Goal: Task Accomplishment & Management: Use online tool/utility

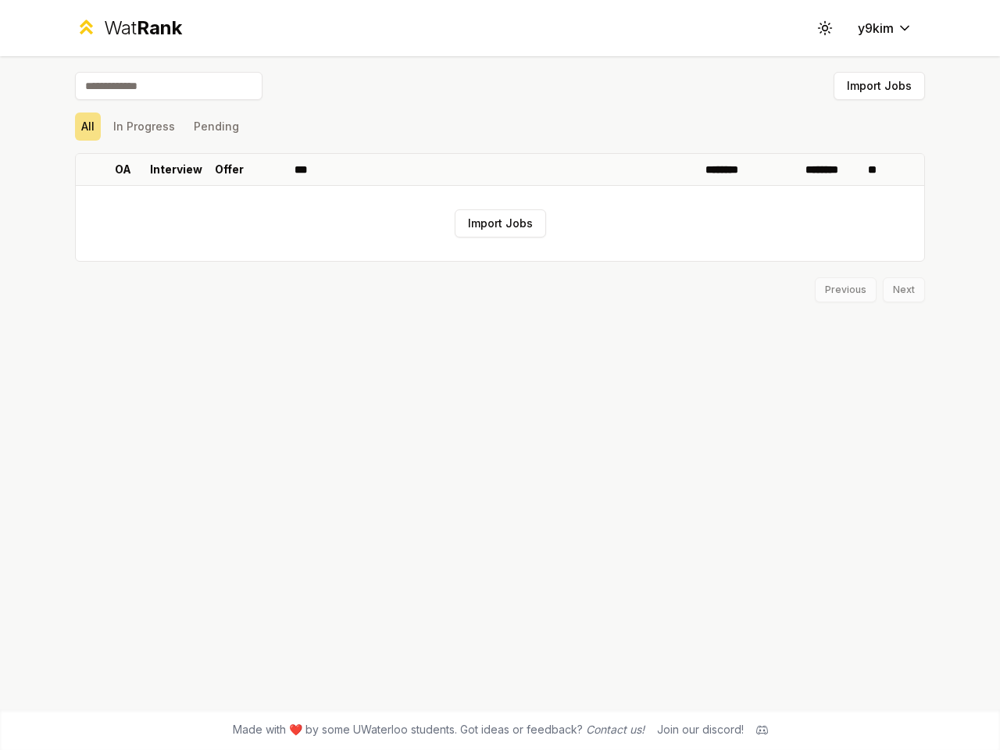
click at [825, 28] on icon at bounding box center [825, 27] width 15 height 15
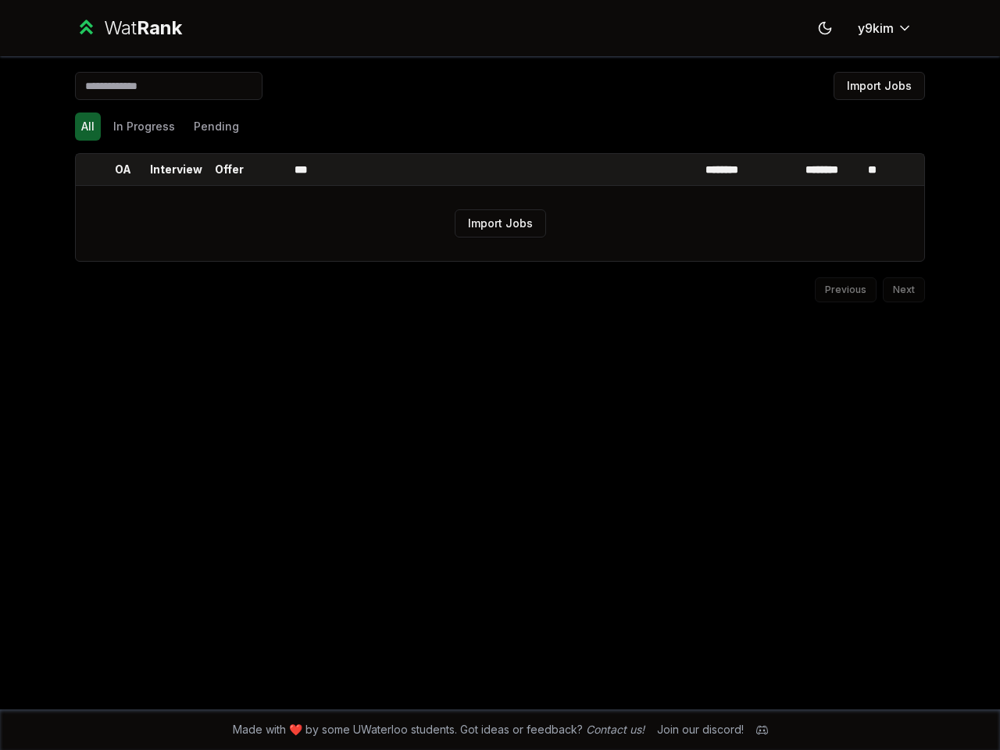
click at [879, 86] on button "Import Jobs" at bounding box center [879, 86] width 91 height 28
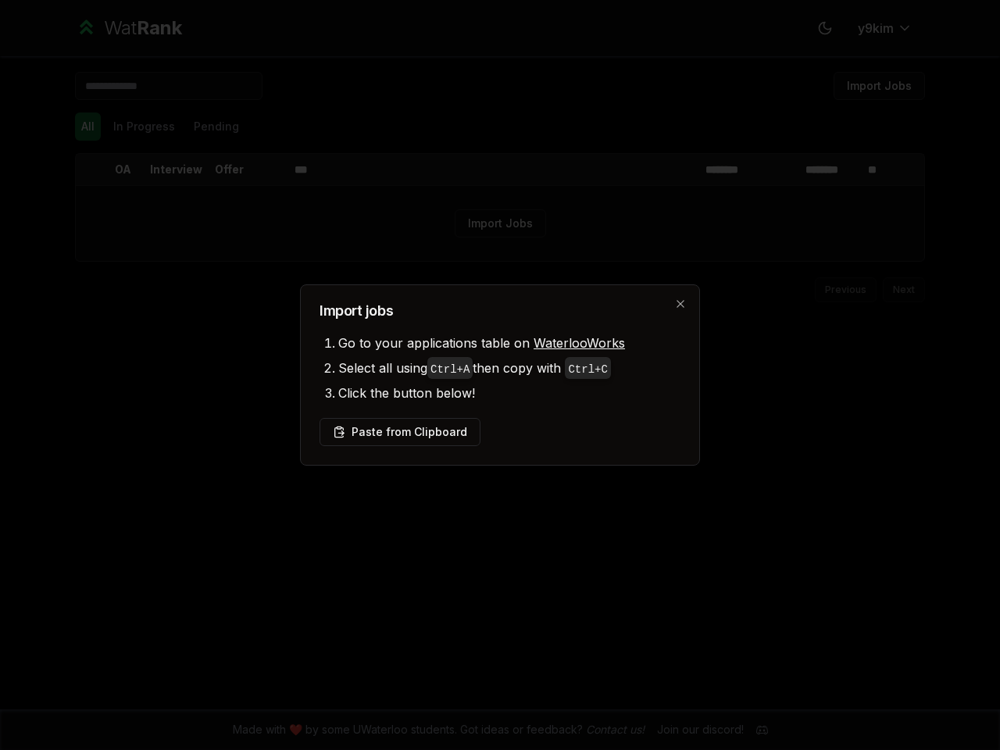
click at [88, 127] on div at bounding box center [500, 375] width 1000 height 750
click at [144, 127] on div at bounding box center [500, 375] width 1000 height 750
click at [216, 127] on button "Pending" at bounding box center [217, 127] width 58 height 28
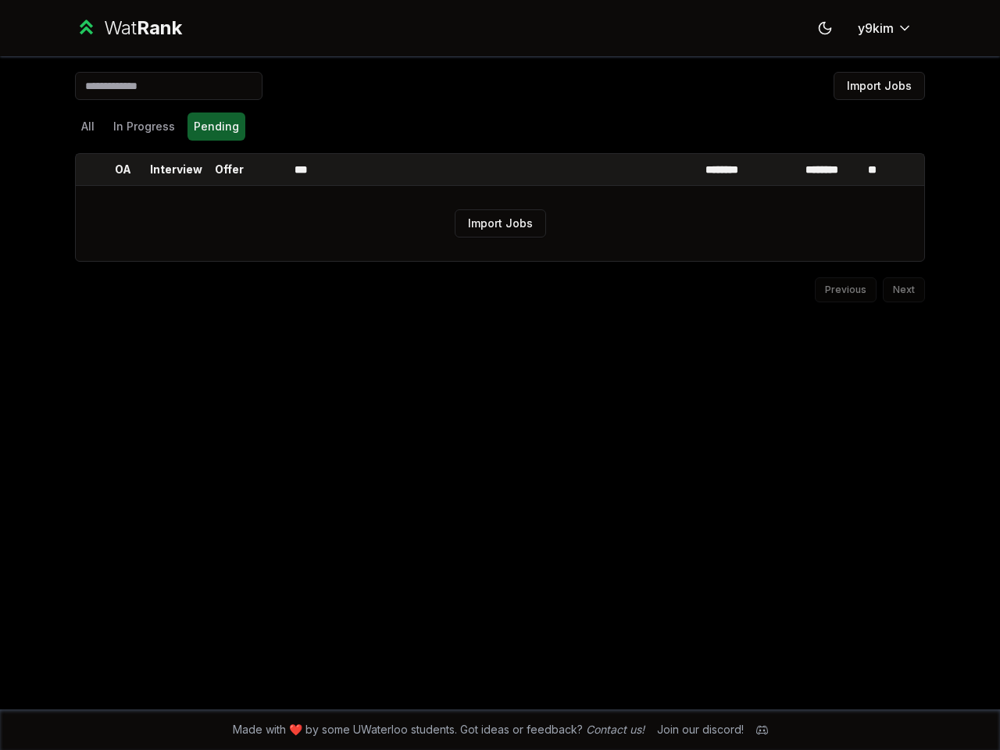
click at [88, 170] on th at bounding box center [88, 169] width 25 height 31
click at [123, 170] on p "OA" at bounding box center [123, 170] width 16 height 16
click at [176, 170] on p "Interview" at bounding box center [176, 170] width 52 height 16
click at [229, 170] on p "Offer" at bounding box center [229, 170] width 29 height 16
click at [270, 170] on th at bounding box center [270, 169] width 38 height 31
